Goal: Task Accomplishment & Management: Manage account settings

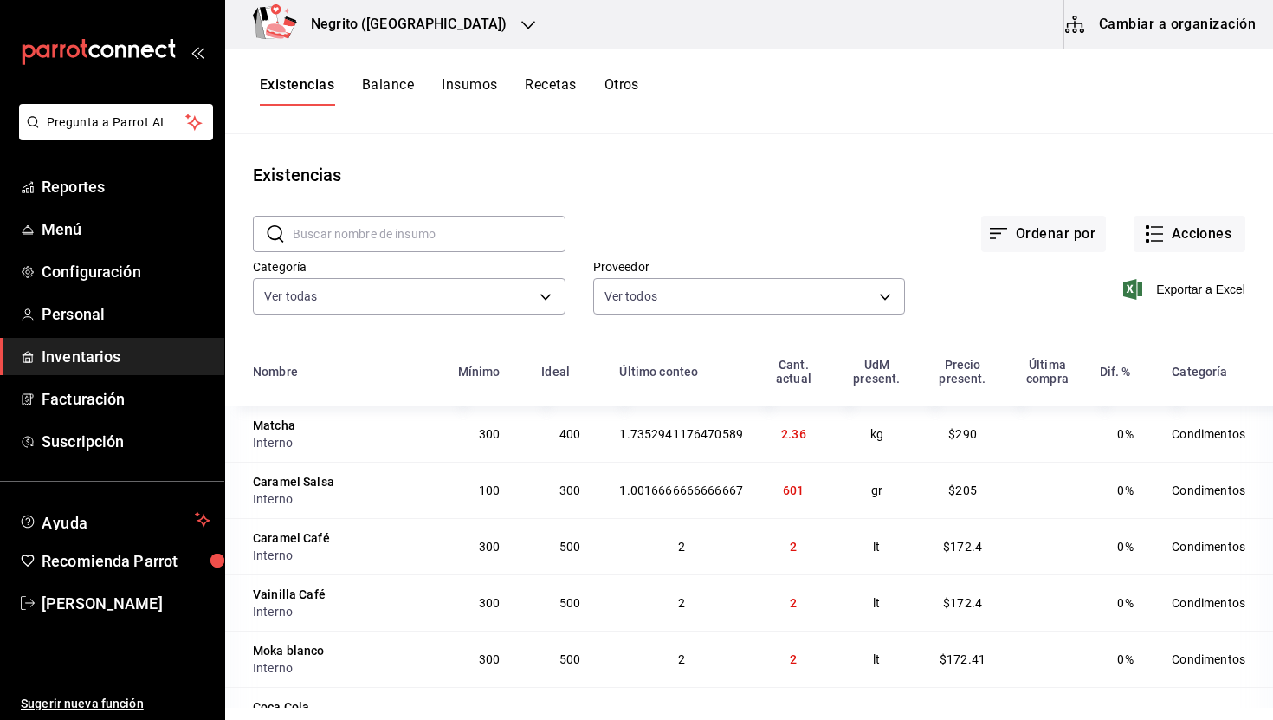
scroll to position [54, 0]
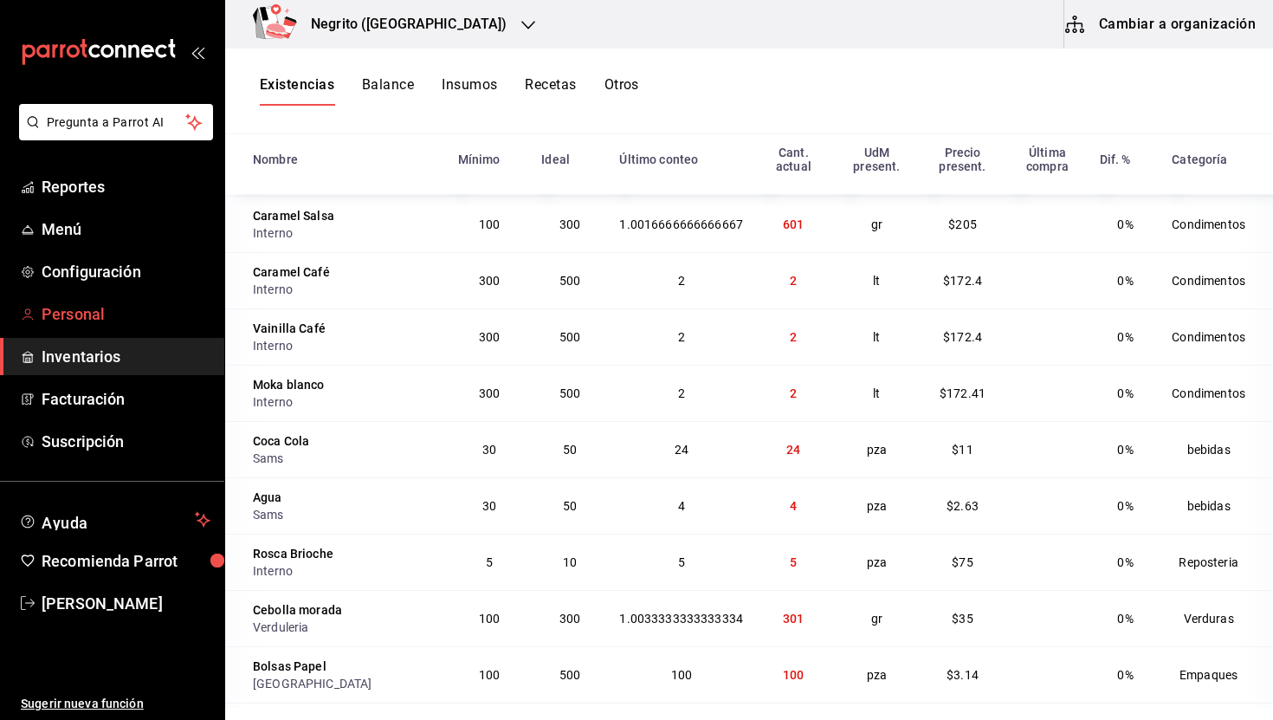
click at [98, 308] on span "Personal" at bounding box center [126, 313] width 169 height 23
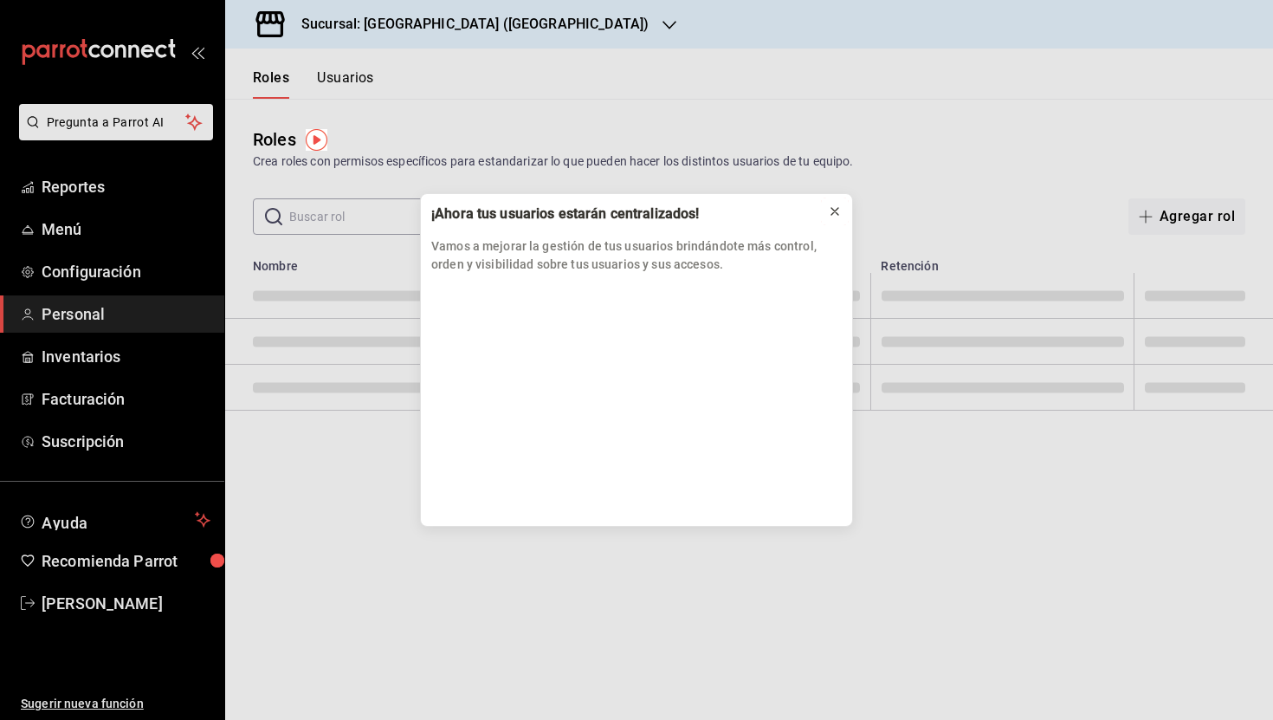
click at [838, 208] on icon at bounding box center [835, 211] width 7 height 7
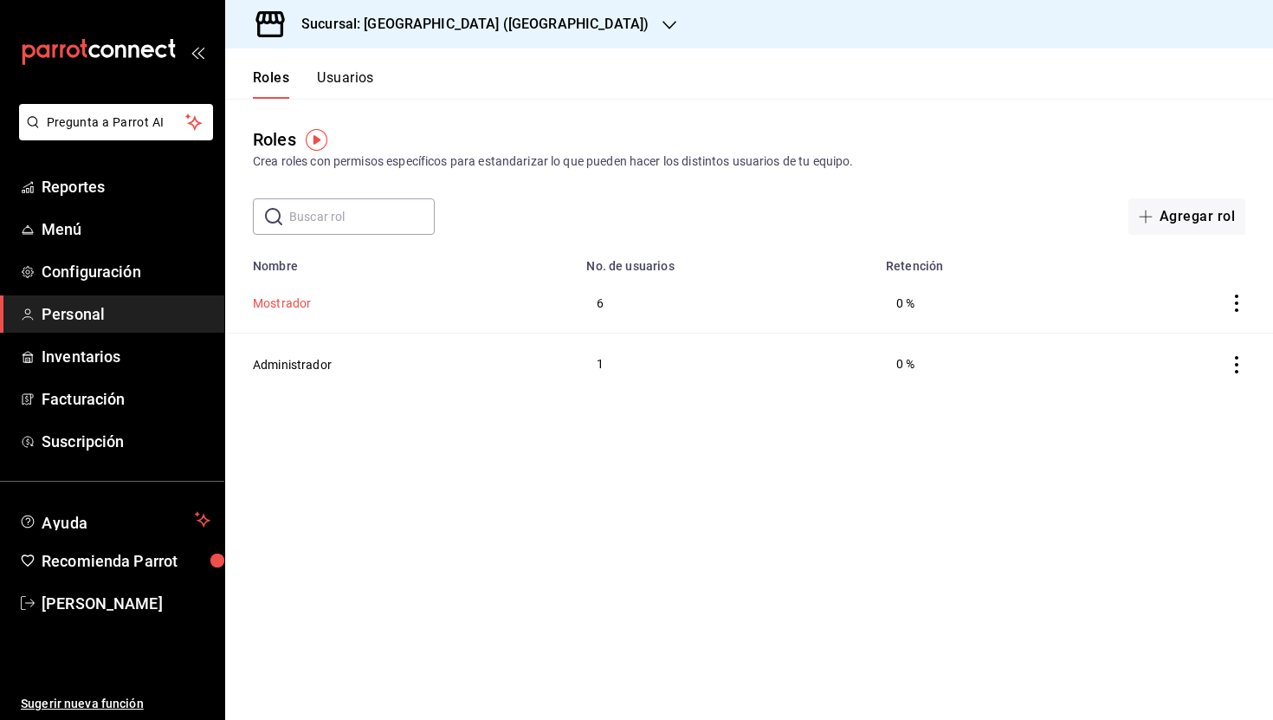
click at [283, 304] on button "Mostrador" at bounding box center [282, 303] width 58 height 17
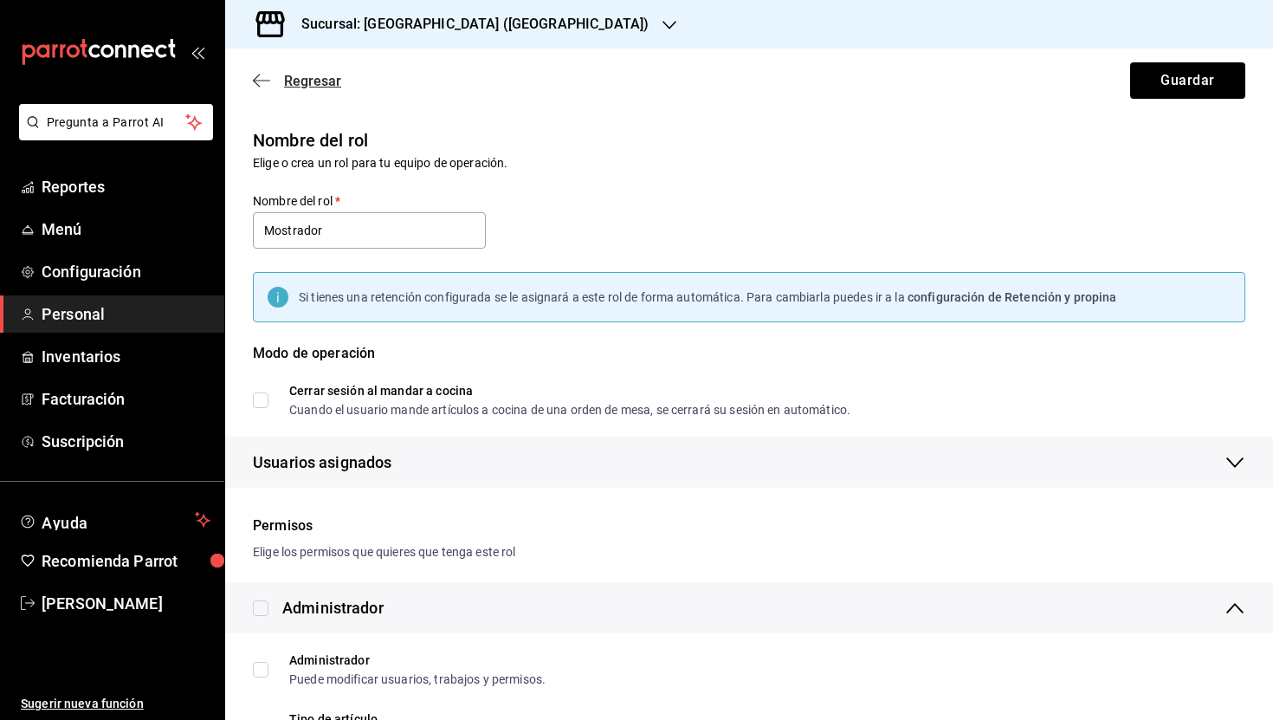
click at [257, 79] on icon "button" at bounding box center [261, 81] width 17 height 16
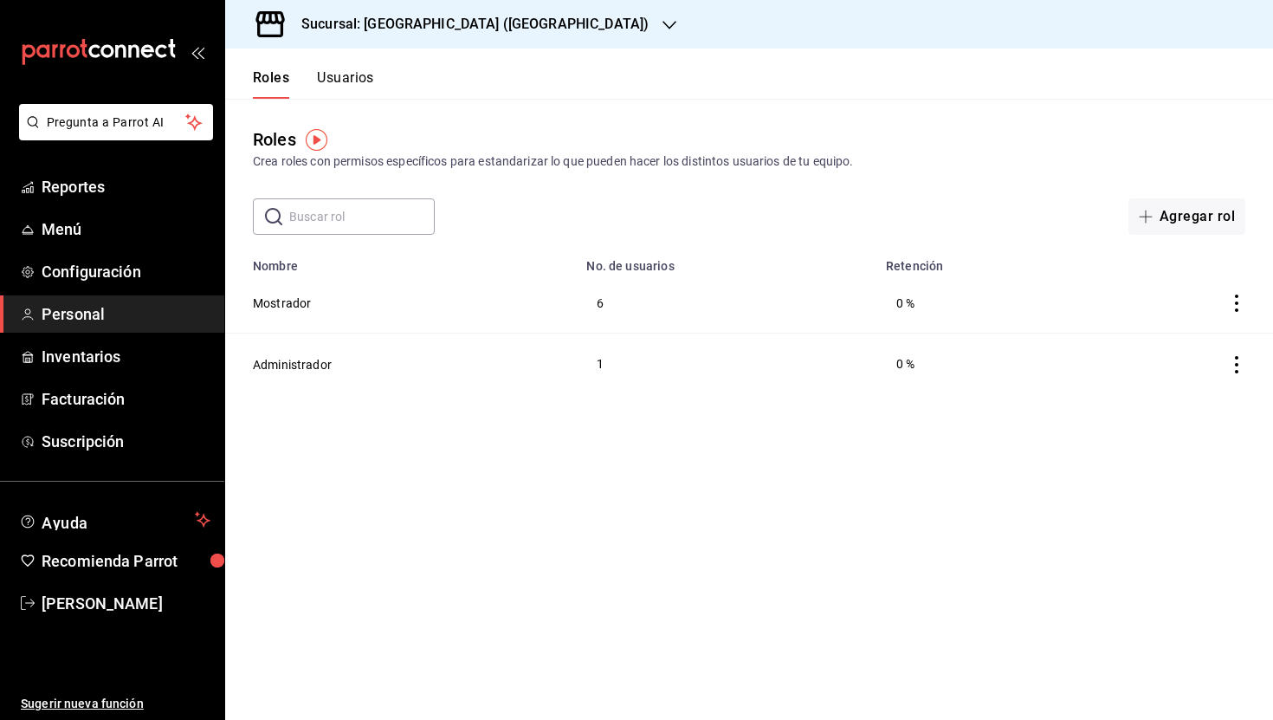
click at [347, 73] on button "Usuarios" at bounding box center [345, 83] width 57 height 29
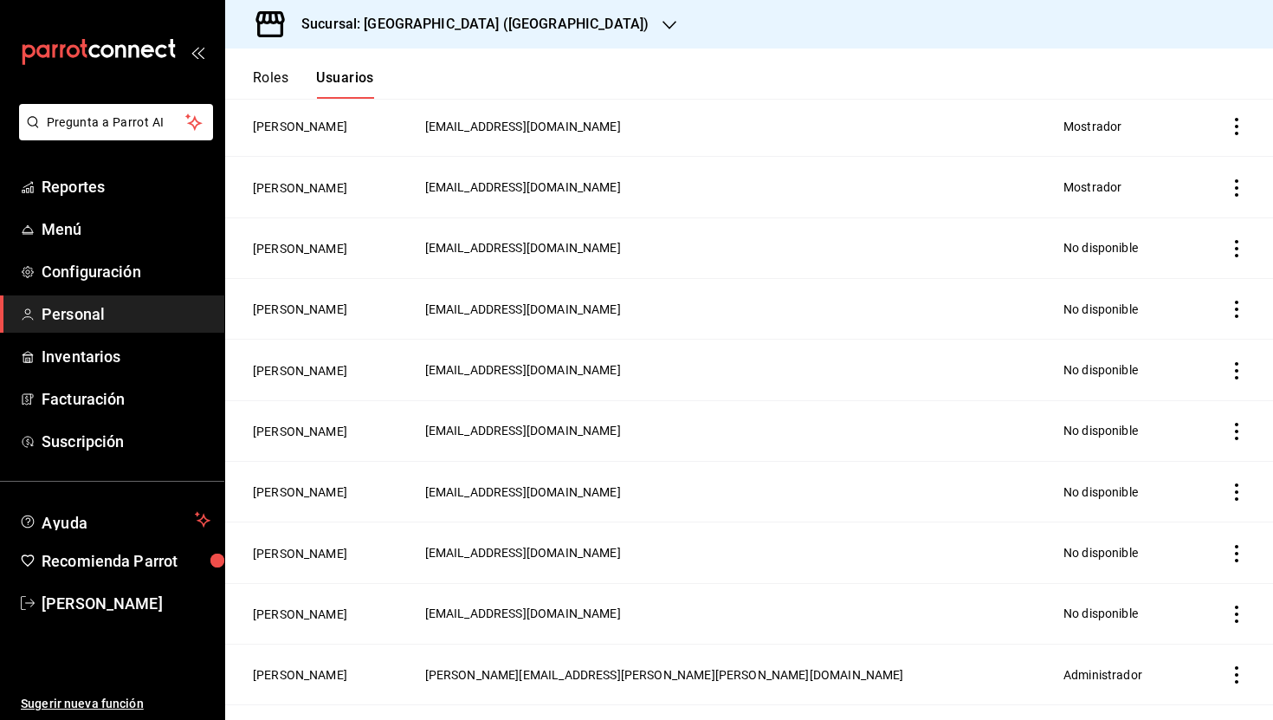
scroll to position [520, 0]
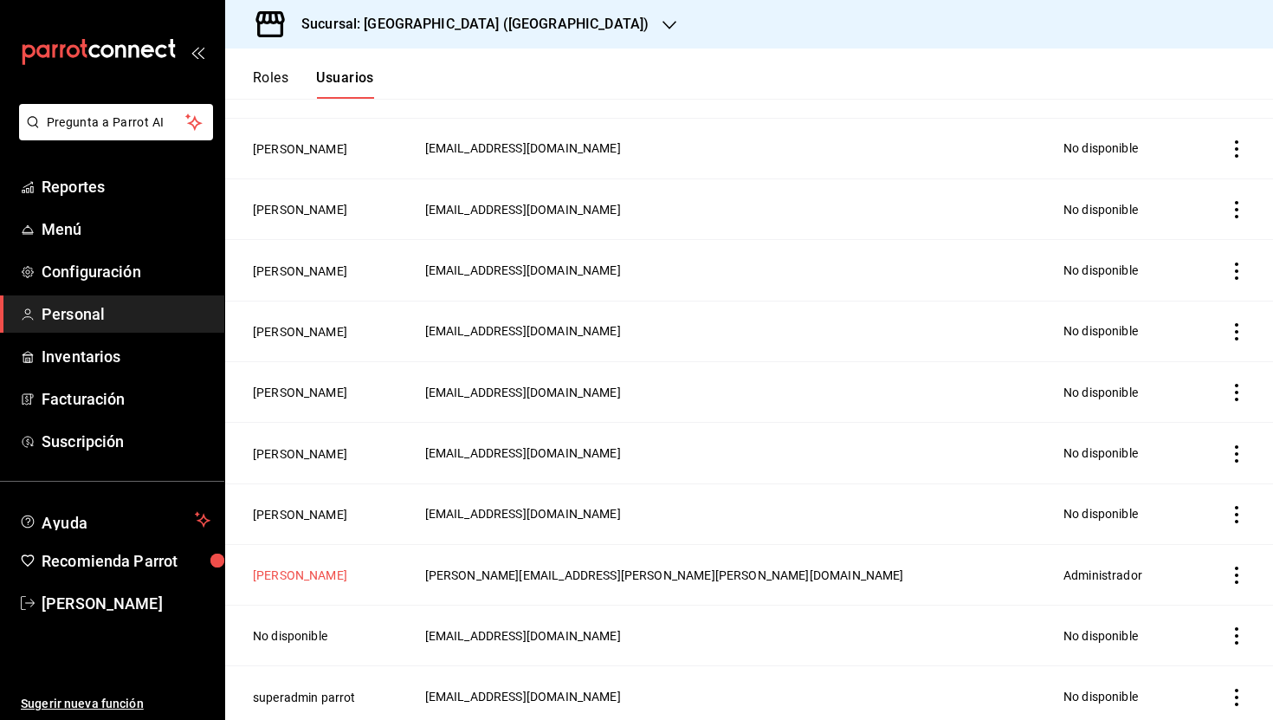
click at [281, 567] on button "[PERSON_NAME]" at bounding box center [300, 575] width 94 height 17
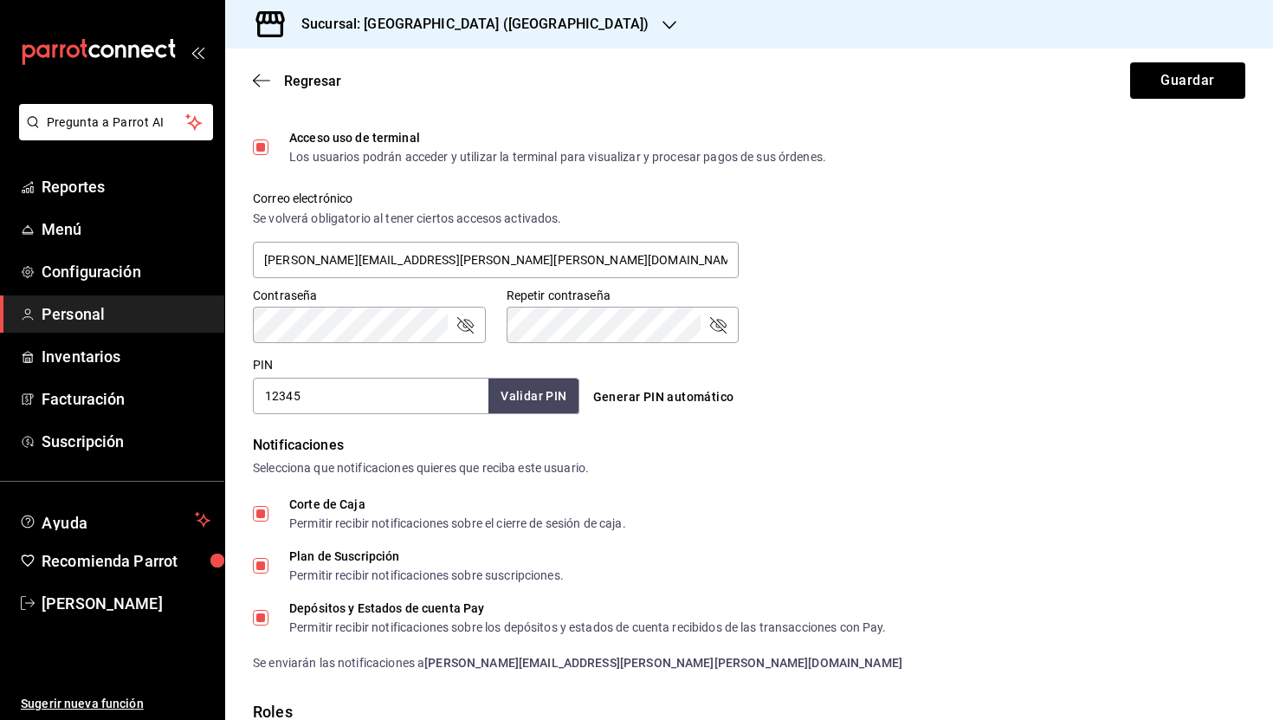
scroll to position [579, 0]
